Goal: Check status: Check status

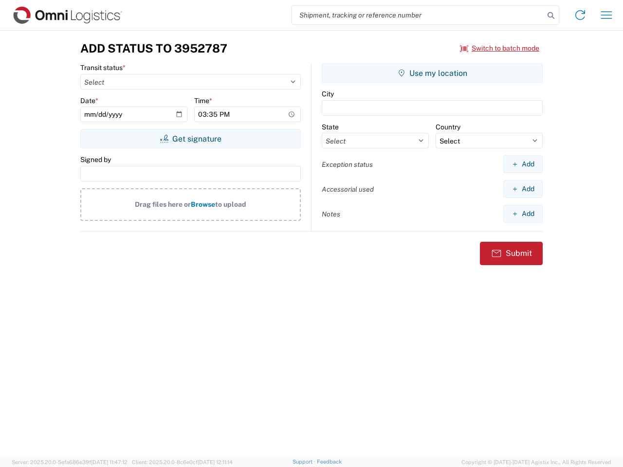
click at [418, 15] on input "search" at bounding box center [418, 15] width 252 height 18
click at [551, 16] on icon at bounding box center [551, 16] width 14 height 14
click at [580, 15] on icon at bounding box center [580, 15] width 16 height 16
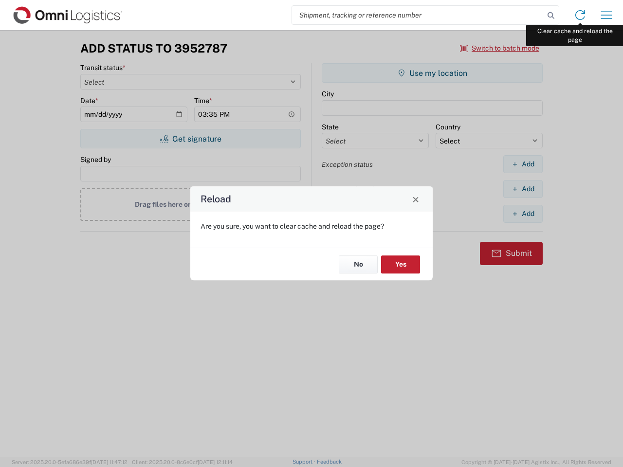
click at [606, 15] on div "Reload Are you sure, you want to clear cache and reload the page? No Yes" at bounding box center [311, 233] width 623 height 467
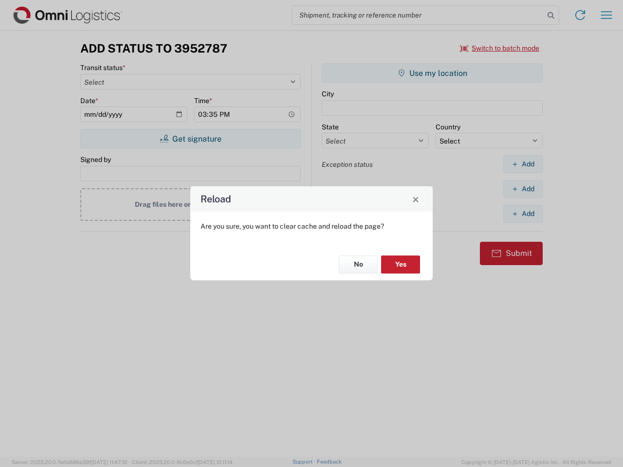
click at [500, 48] on div "Reload Are you sure, you want to clear cache and reload the page? No Yes" at bounding box center [311, 233] width 623 height 467
click at [190, 139] on div "Reload Are you sure, you want to clear cache and reload the page? No Yes" at bounding box center [311, 233] width 623 height 467
click at [432, 73] on div "Reload Are you sure, you want to clear cache and reload the page? No Yes" at bounding box center [311, 233] width 623 height 467
click at [523, 164] on div "Reload Are you sure, you want to clear cache and reload the page? No Yes" at bounding box center [311, 233] width 623 height 467
click at [523, 189] on div "Reload Are you sure, you want to clear cache and reload the page? No Yes" at bounding box center [311, 233] width 623 height 467
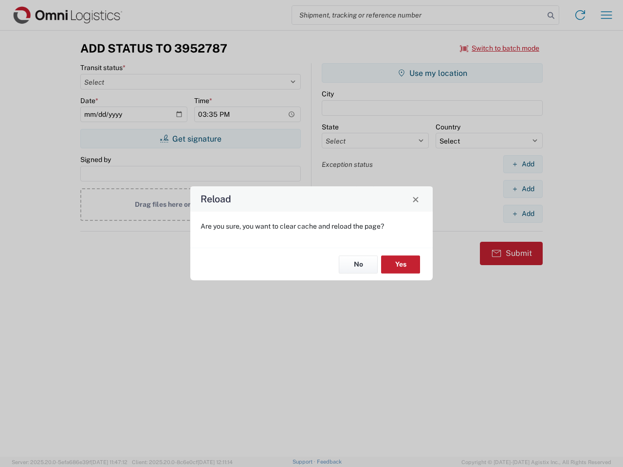
click at [523, 214] on div "Reload Are you sure, you want to clear cache and reload the page? No Yes" at bounding box center [311, 233] width 623 height 467
